Goal: Task Accomplishment & Management: Complete application form

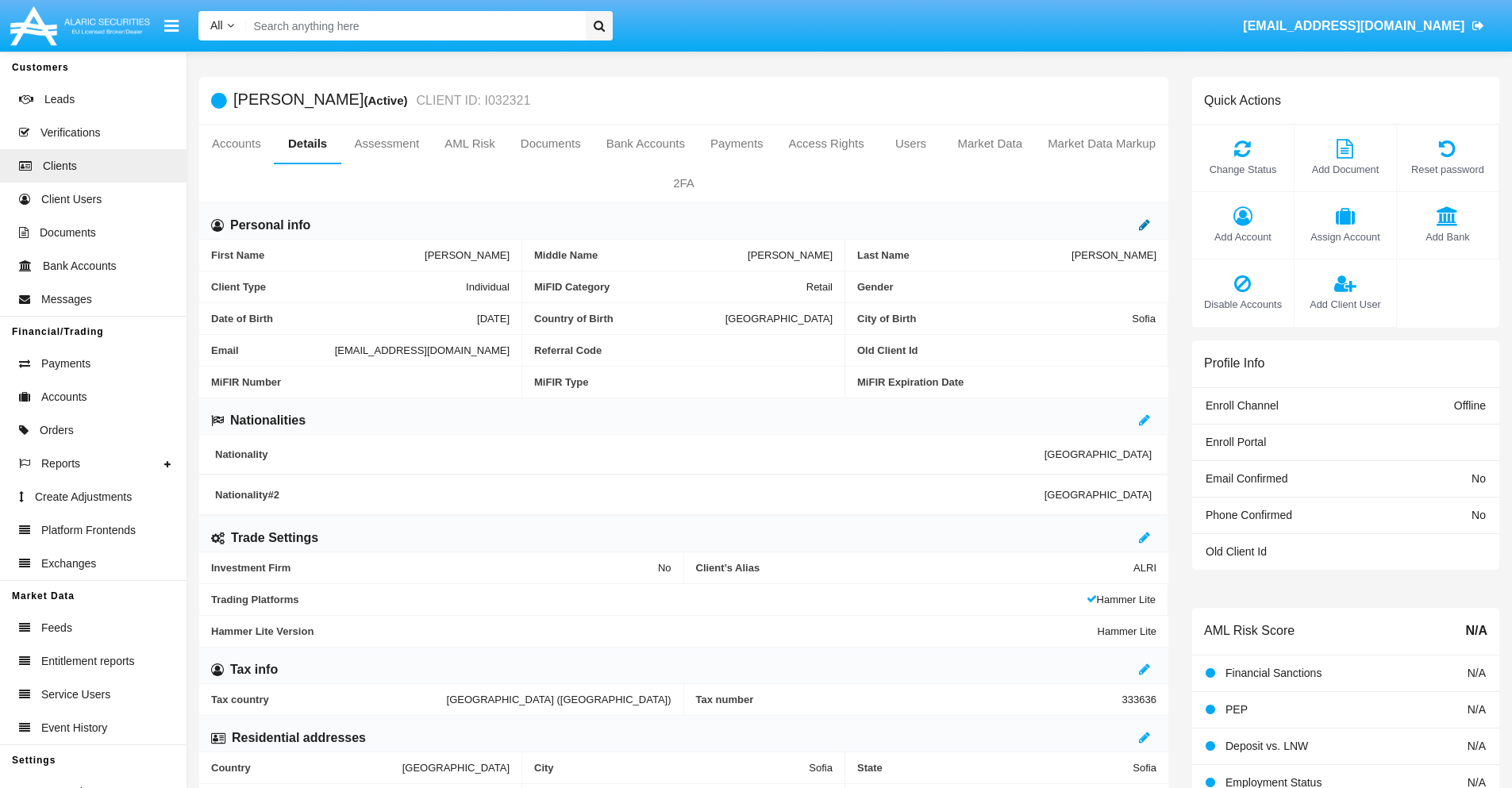
click at [1144, 225] on icon at bounding box center [1143, 225] width 11 height 13
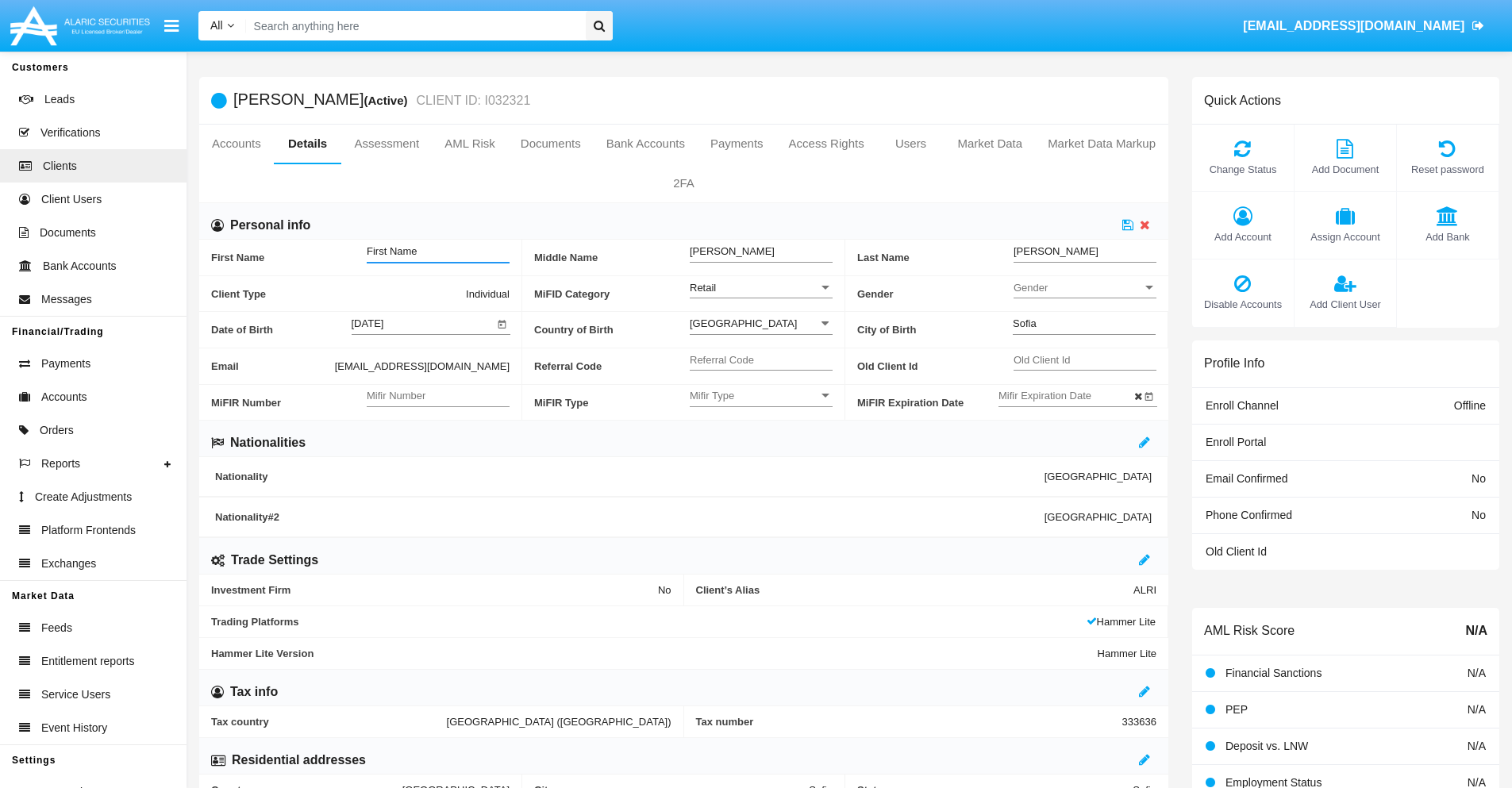
type input "First Name"
click at [1128, 225] on icon at bounding box center [1128, 225] width 11 height 13
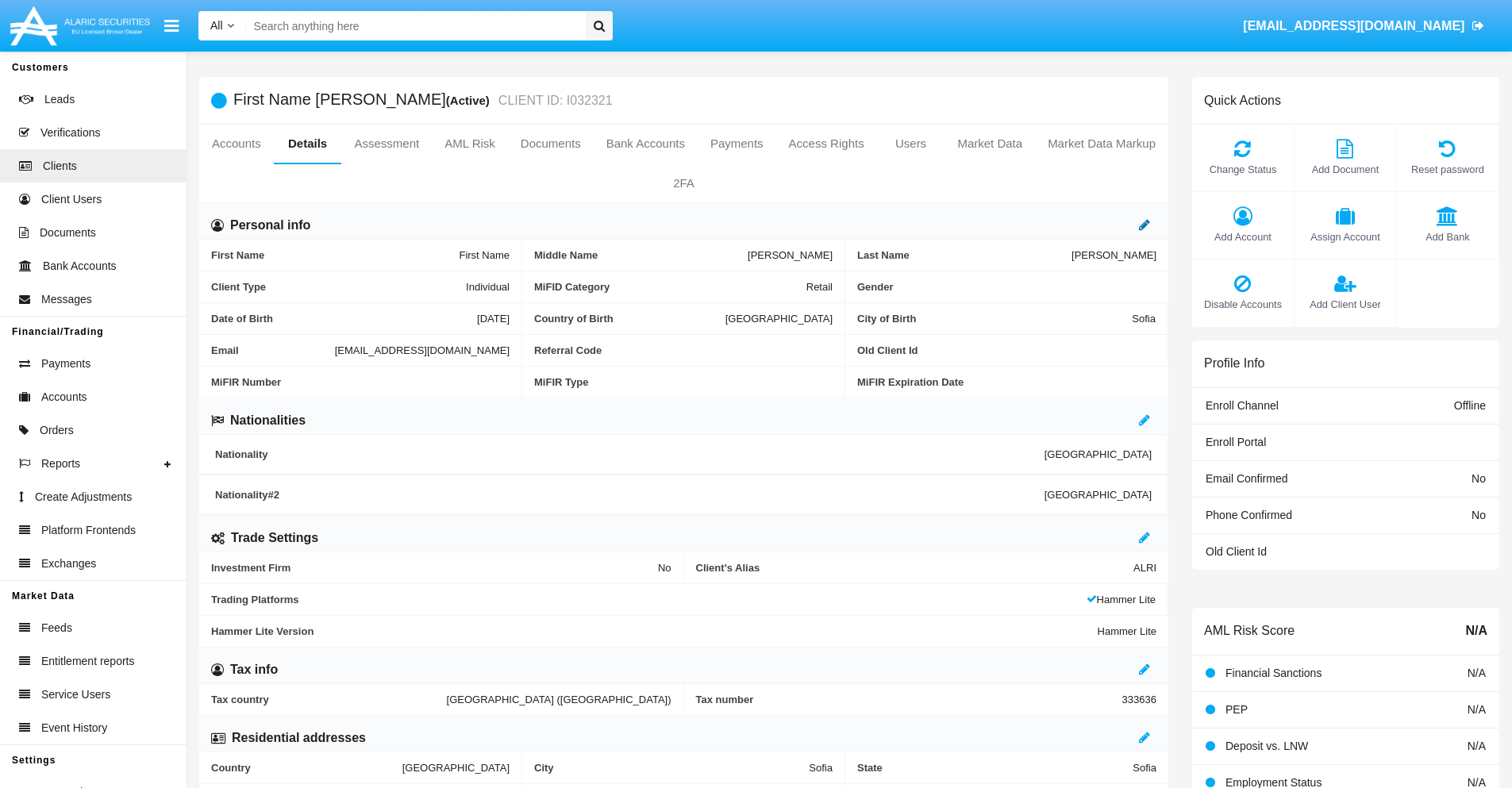
click at [1144, 225] on icon at bounding box center [1143, 225] width 11 height 13
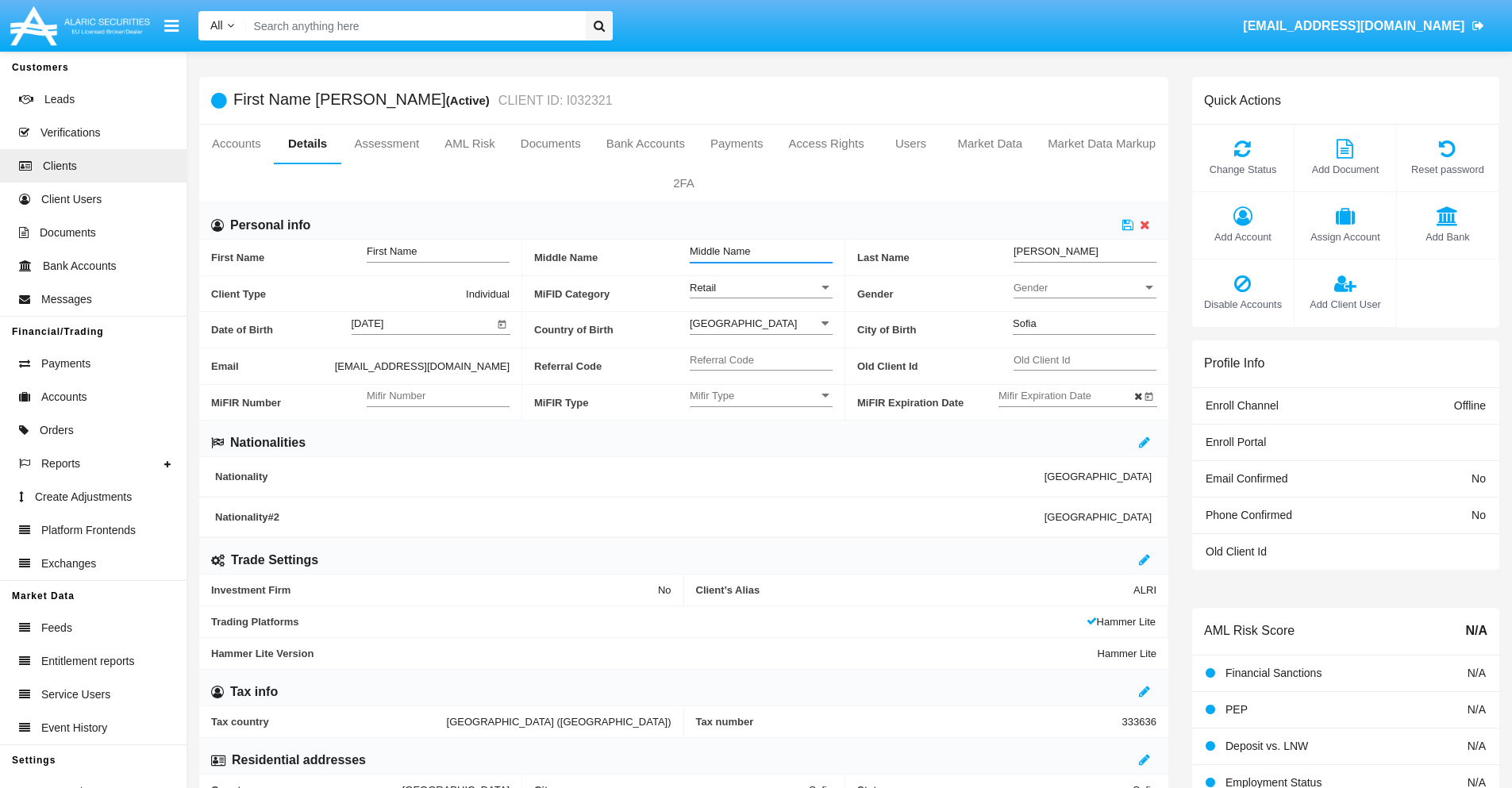
type input "Middle Name"
click at [1128, 225] on icon at bounding box center [1128, 225] width 11 height 13
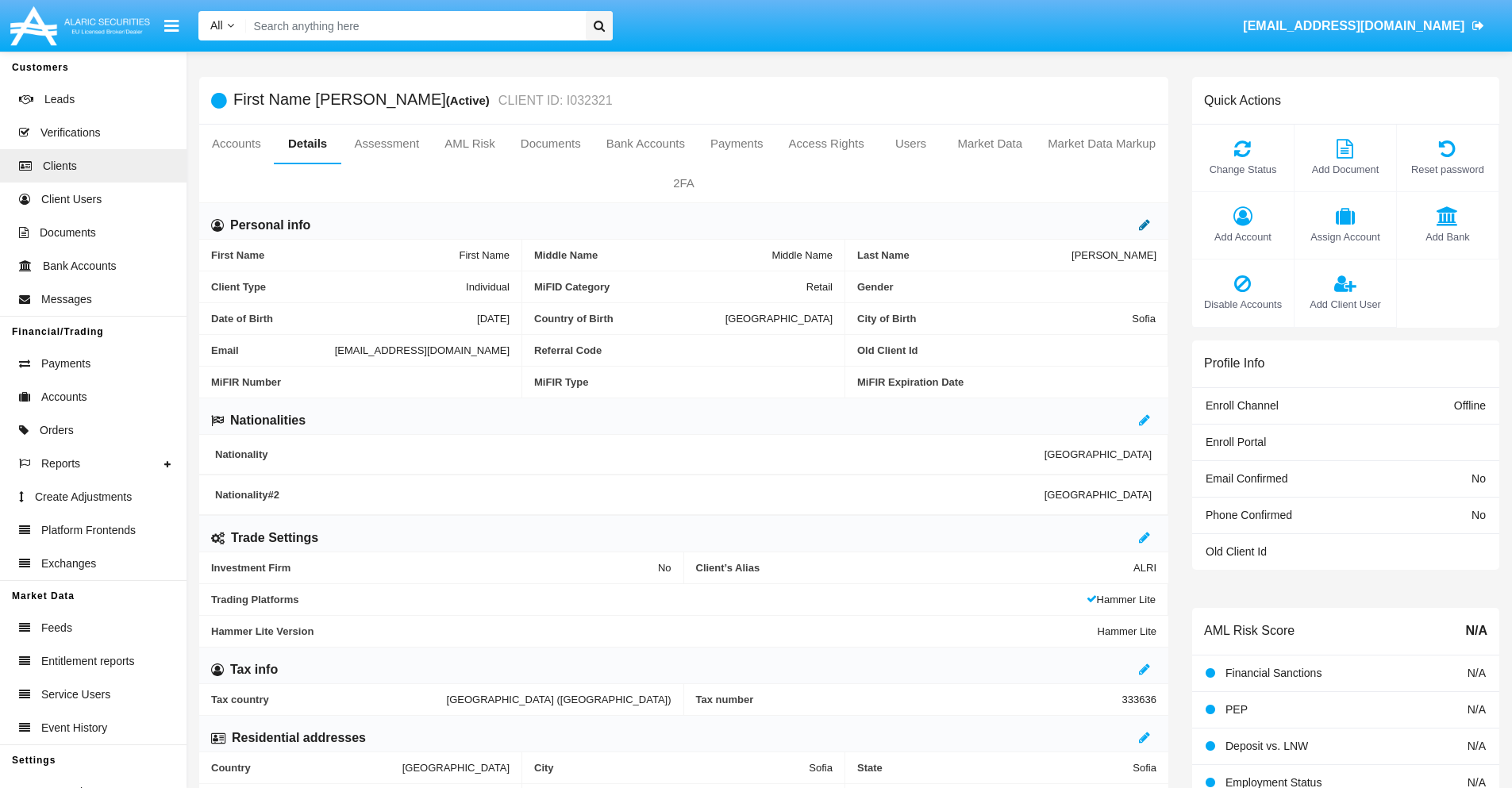
click at [1144, 225] on icon at bounding box center [1143, 225] width 11 height 13
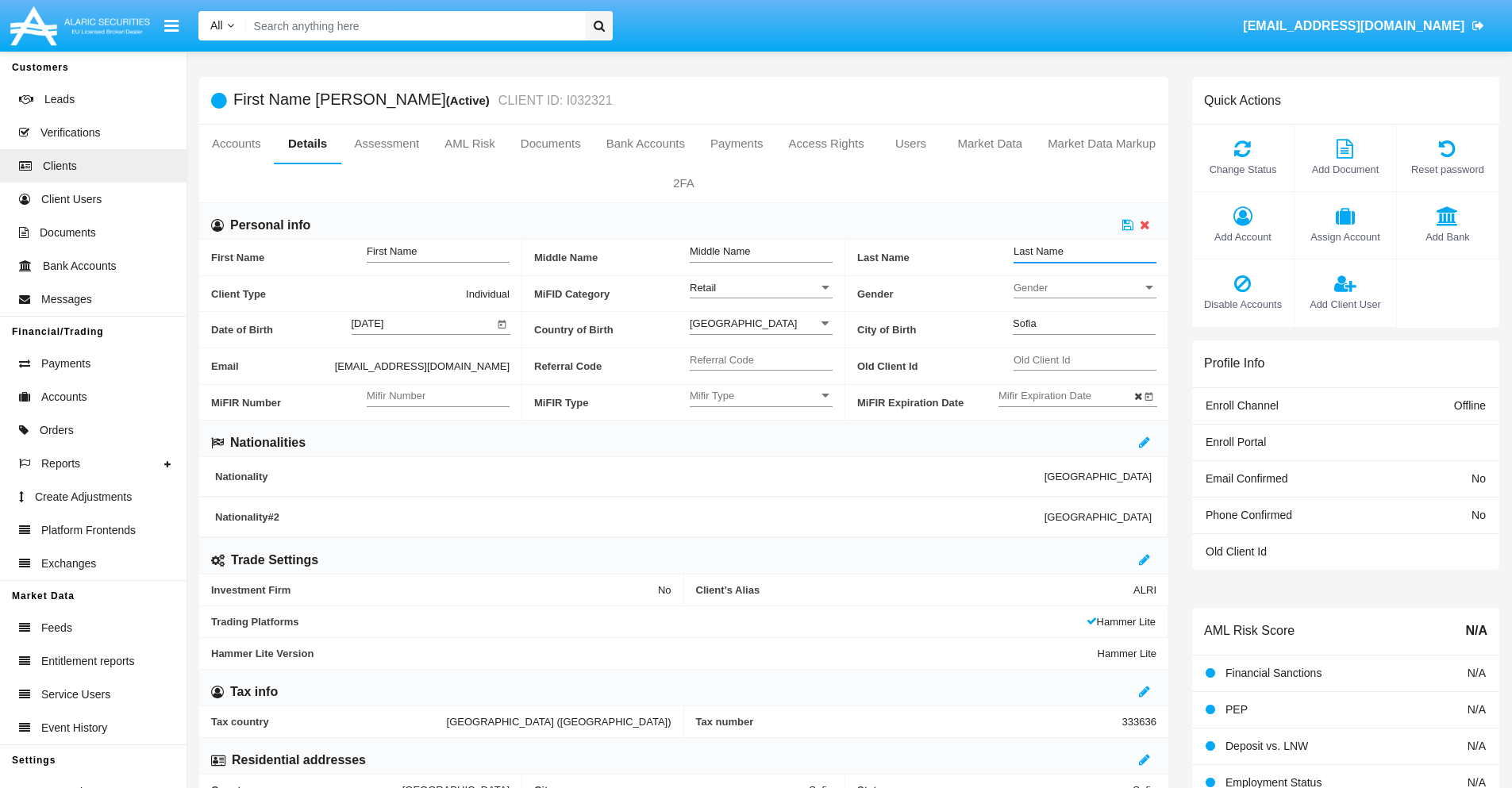
type input "Last Name"
click at [1128, 225] on icon at bounding box center [1128, 225] width 11 height 13
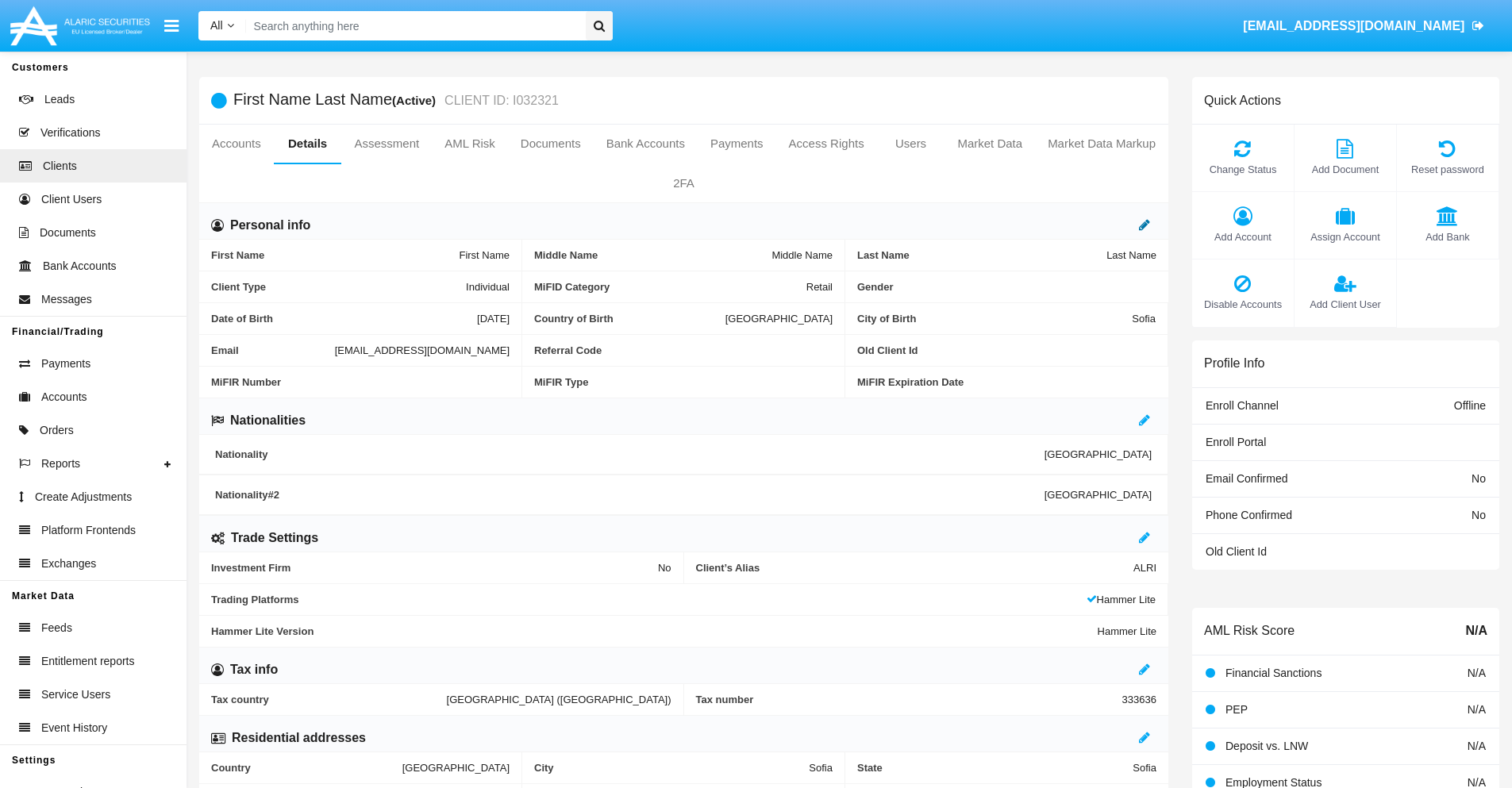
click at [1144, 225] on icon at bounding box center [1143, 225] width 11 height 13
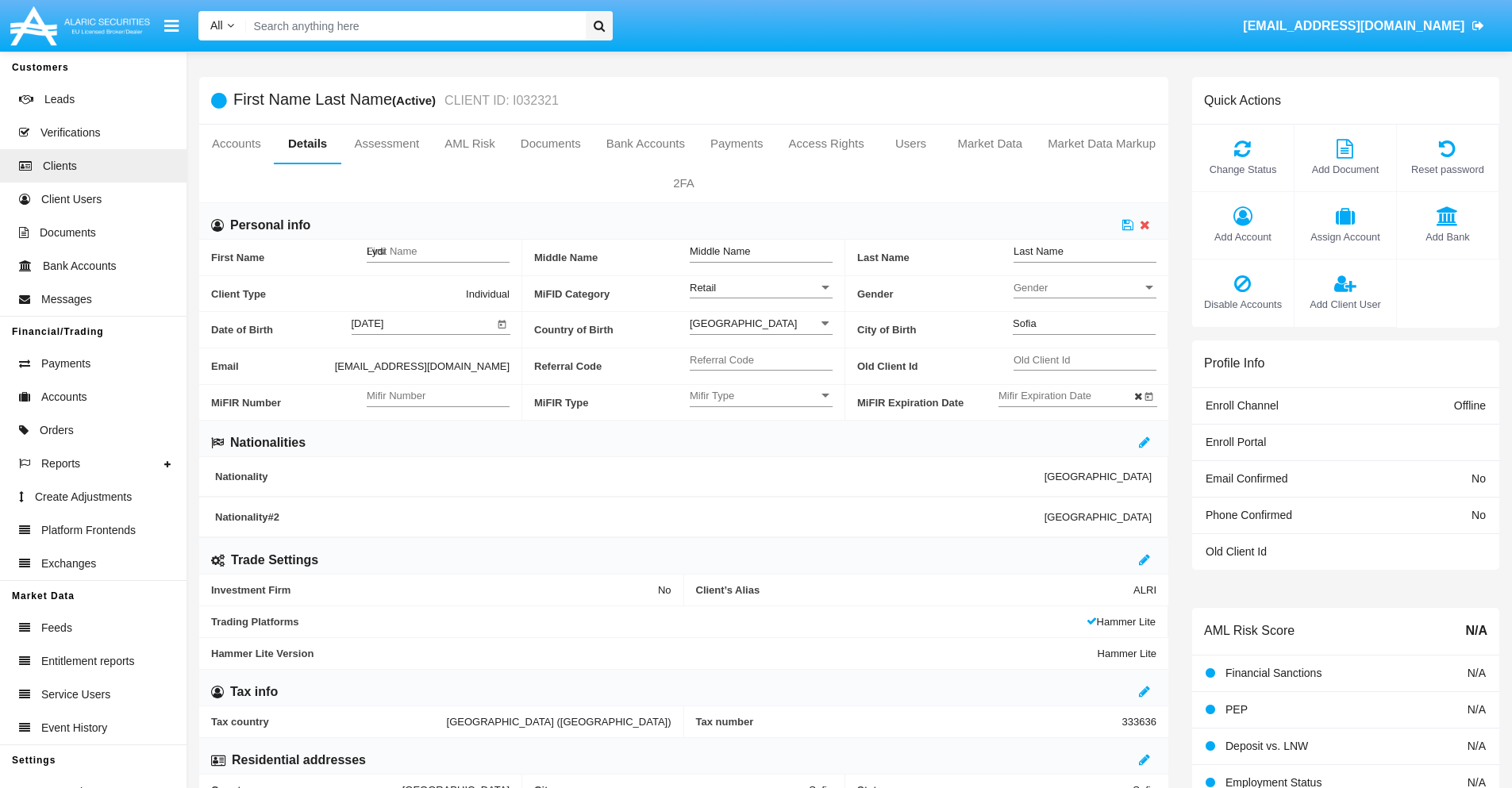
type input "[PERSON_NAME]"
